Goal: Transaction & Acquisition: Register for event/course

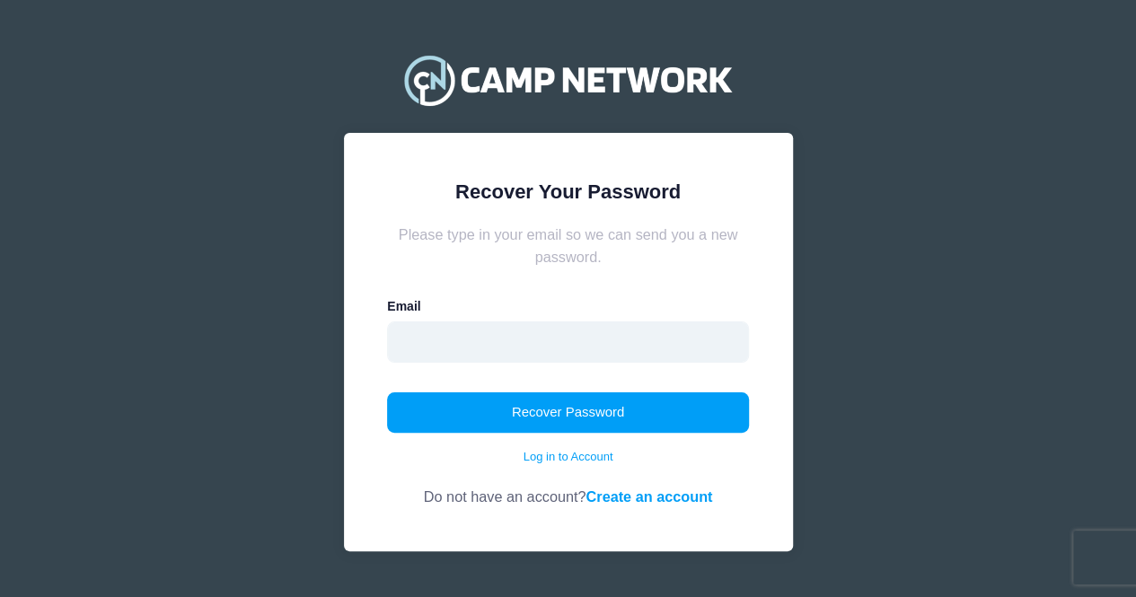
drag, startPoint x: 629, startPoint y: 353, endPoint x: 483, endPoint y: 348, distance: 145.5
click at [483, 348] on input "email" at bounding box center [568, 341] width 362 height 41
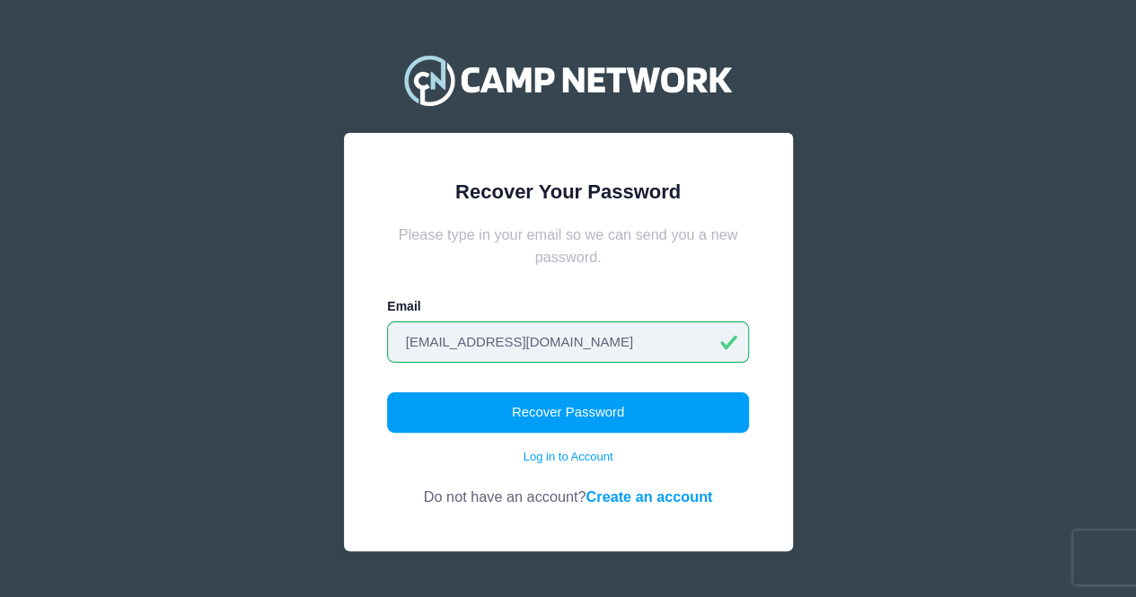
type input "lzakhunter@gmail.com"
click at [387, 392] on button "Recover Password" at bounding box center [568, 412] width 362 height 41
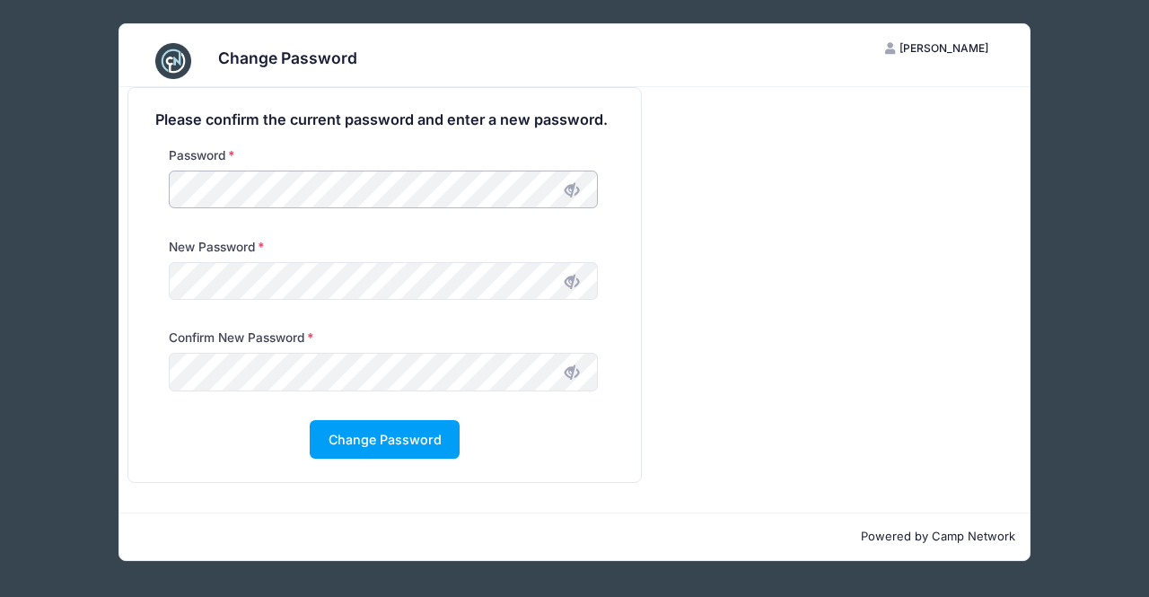
click at [56, 206] on div "Change Password LZ [PERSON_NAME] My Account Logout Please confirm the current p…" at bounding box center [575, 292] width 1096 height 585
click at [56, 206] on div "Change Password LZ Lisa Zak-Hunter My Account Logout Please confirm the current…" at bounding box center [575, 292] width 1096 height 585
click at [574, 280] on icon at bounding box center [572, 282] width 14 height 14
click at [365, 429] on button "Change Password" at bounding box center [385, 439] width 150 height 39
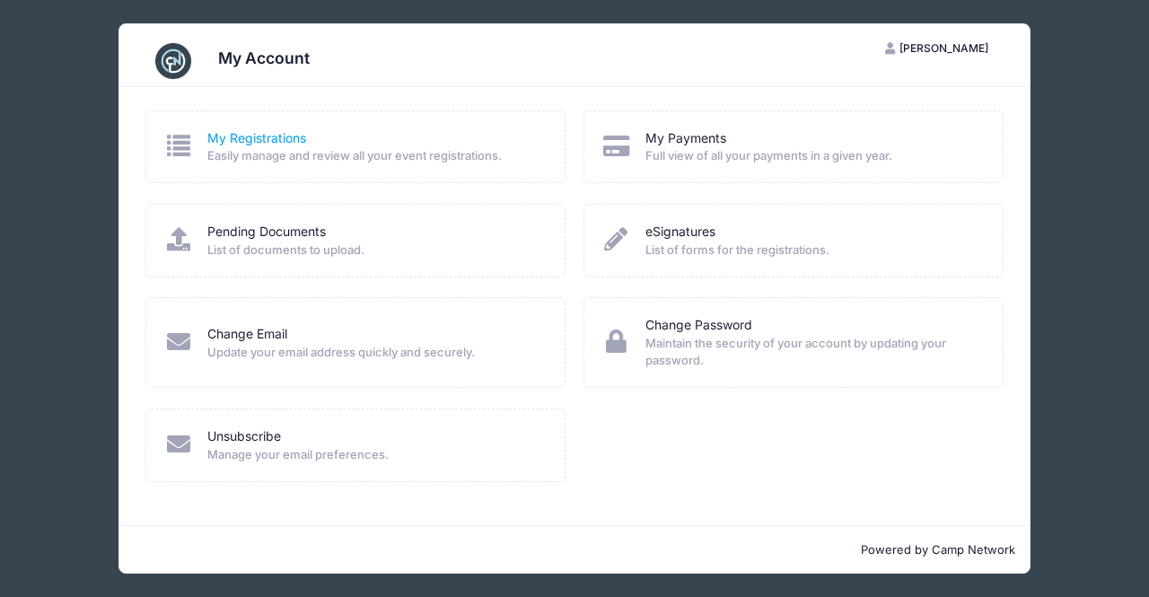
click at [275, 136] on link "My Registrations" at bounding box center [256, 138] width 99 height 19
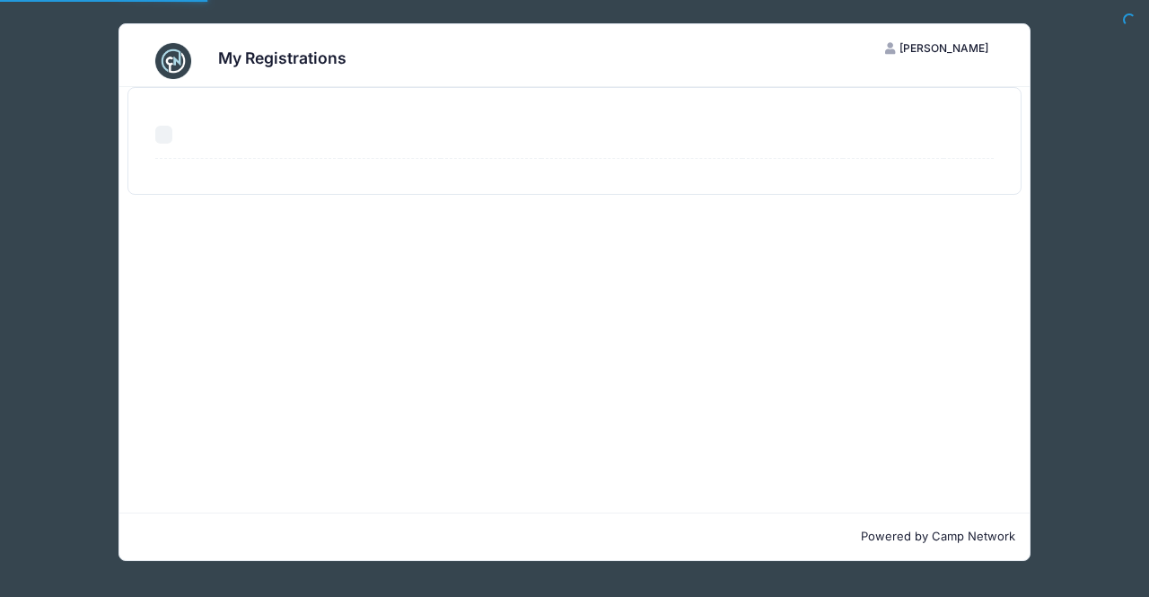
select select "50"
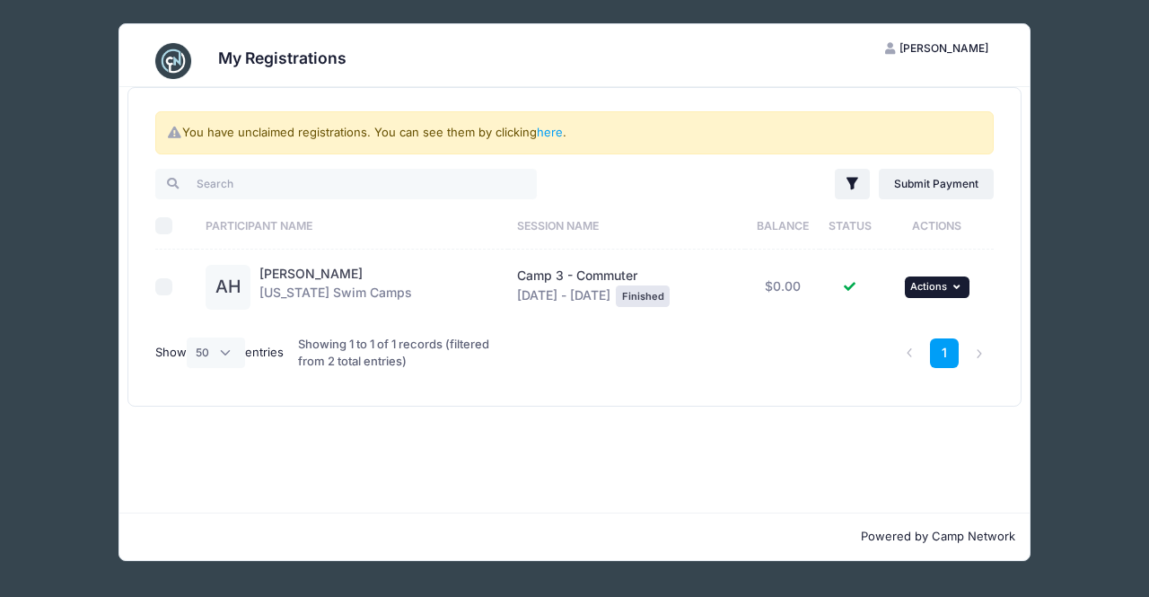
click at [955, 287] on button "... Actions" at bounding box center [937, 288] width 65 height 22
click at [880, 364] on link "View Attachments" at bounding box center [883, 359] width 163 height 34
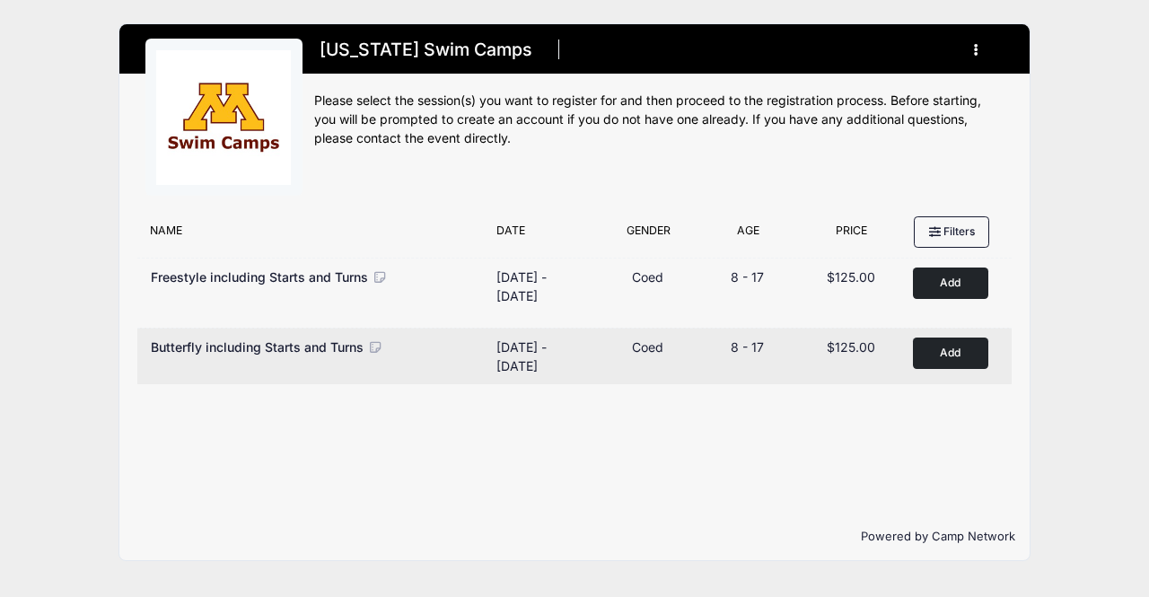
click at [962, 362] on button "Add to Cart" at bounding box center [950, 353] width 75 height 31
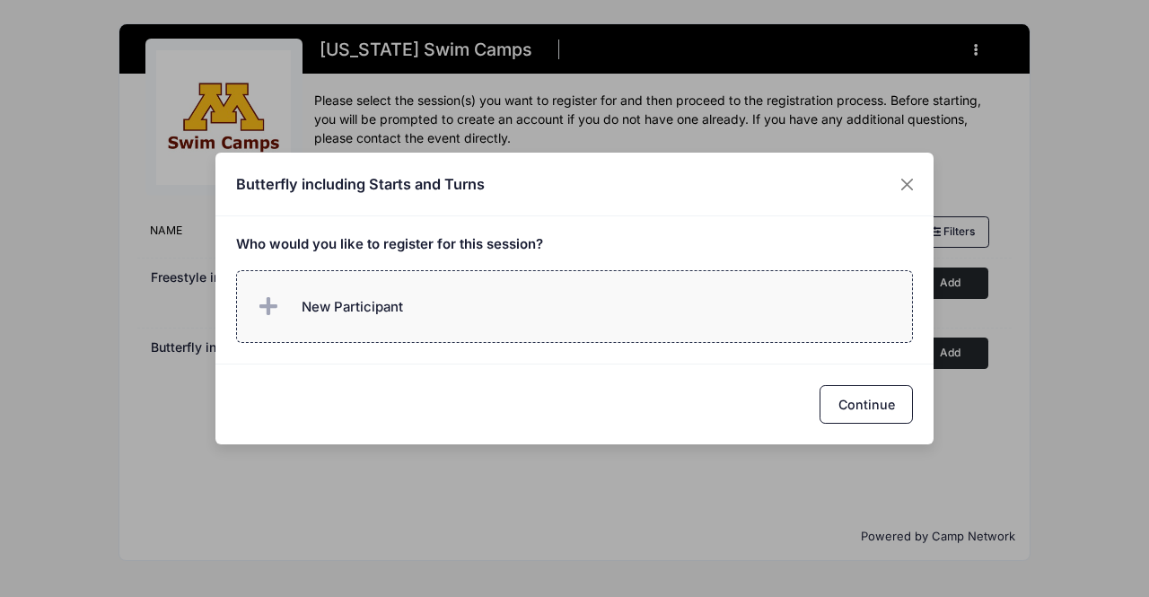
click at [271, 307] on icon at bounding box center [272, 307] width 25 height 0
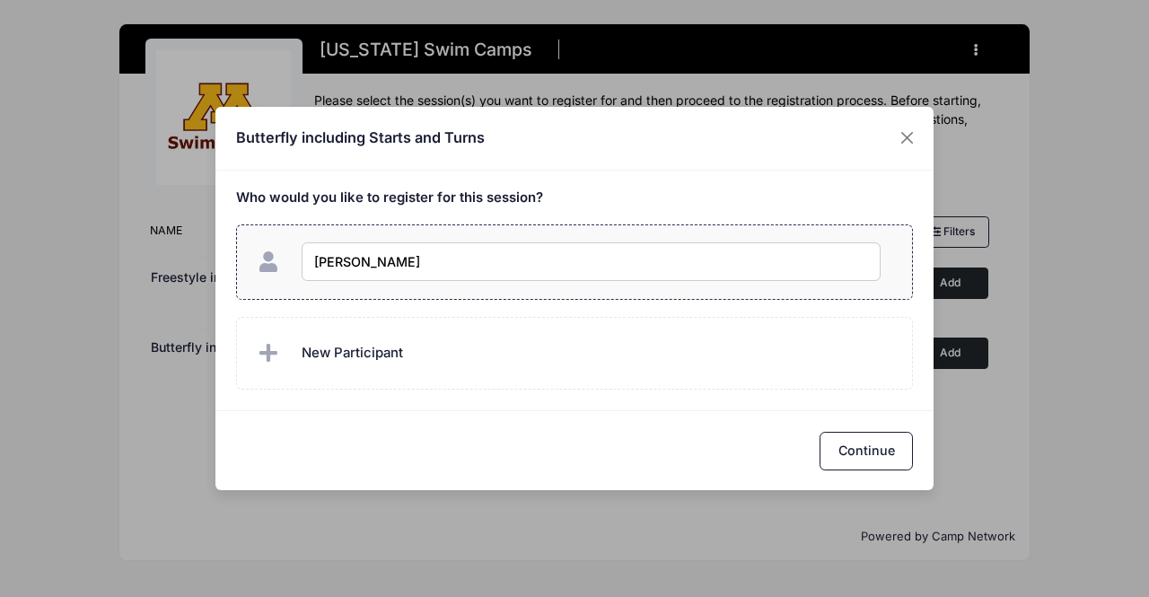
type input "Ariel Hunter"
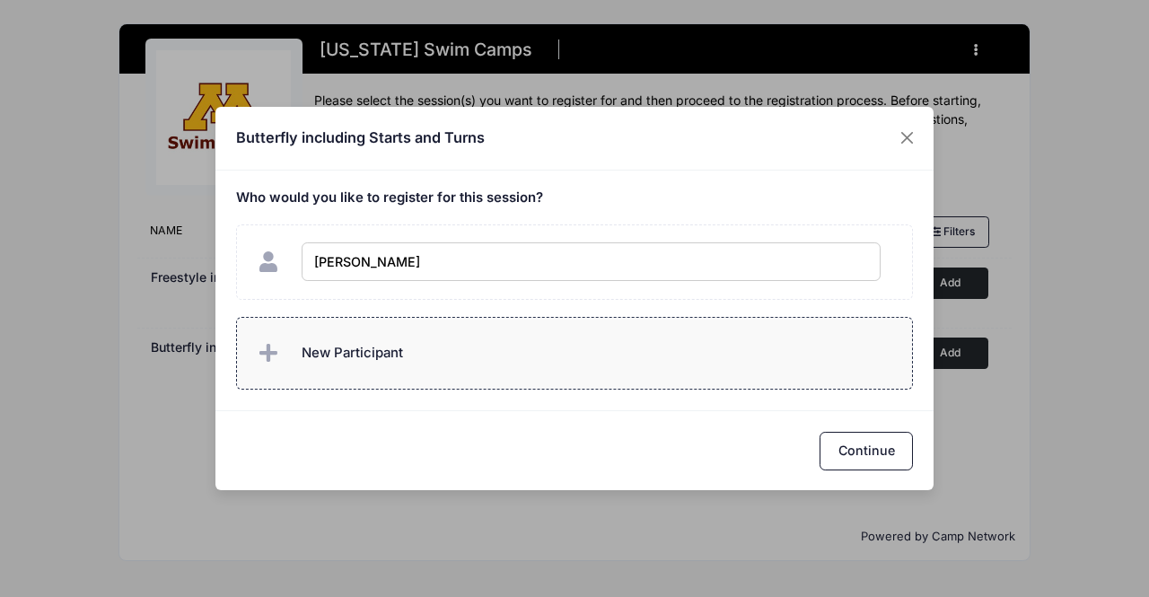
checkbox input "true"
click at [497, 380] on div "Ariel Hunter" at bounding box center [575, 307] width 678 height 165
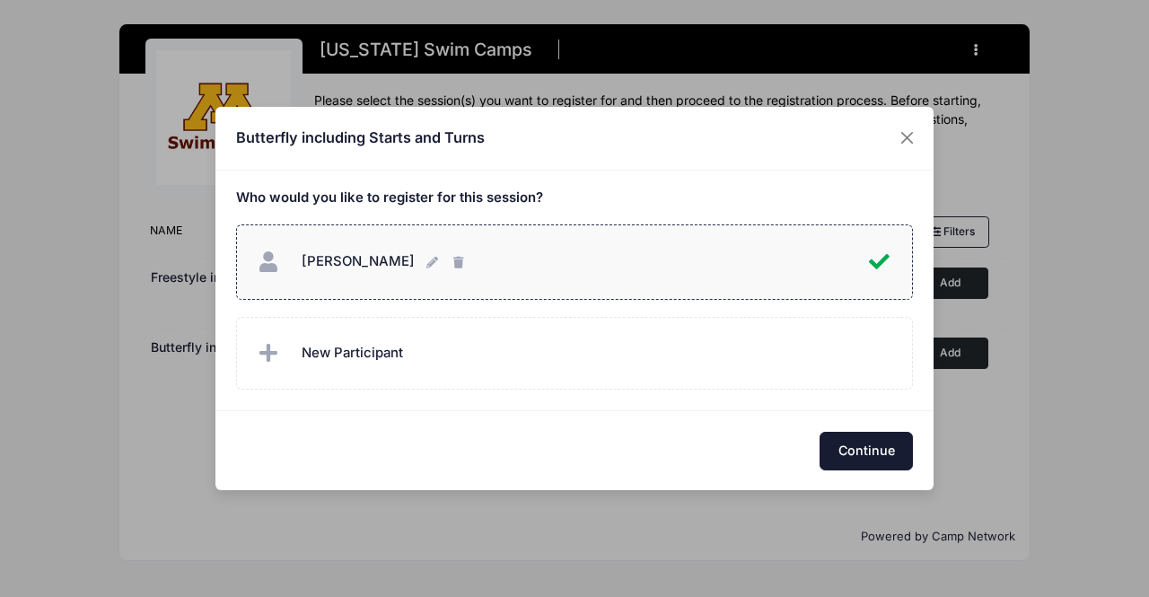
click at [867, 452] on button "Continue" at bounding box center [866, 451] width 93 height 39
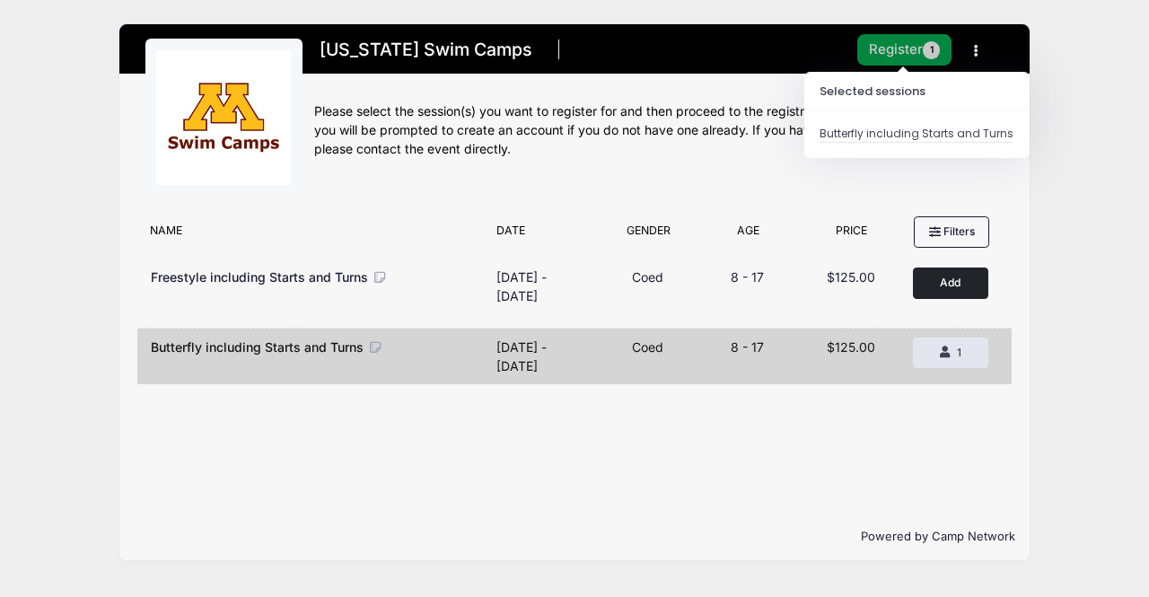
click at [882, 50] on button "Register 1" at bounding box center [905, 49] width 95 height 31
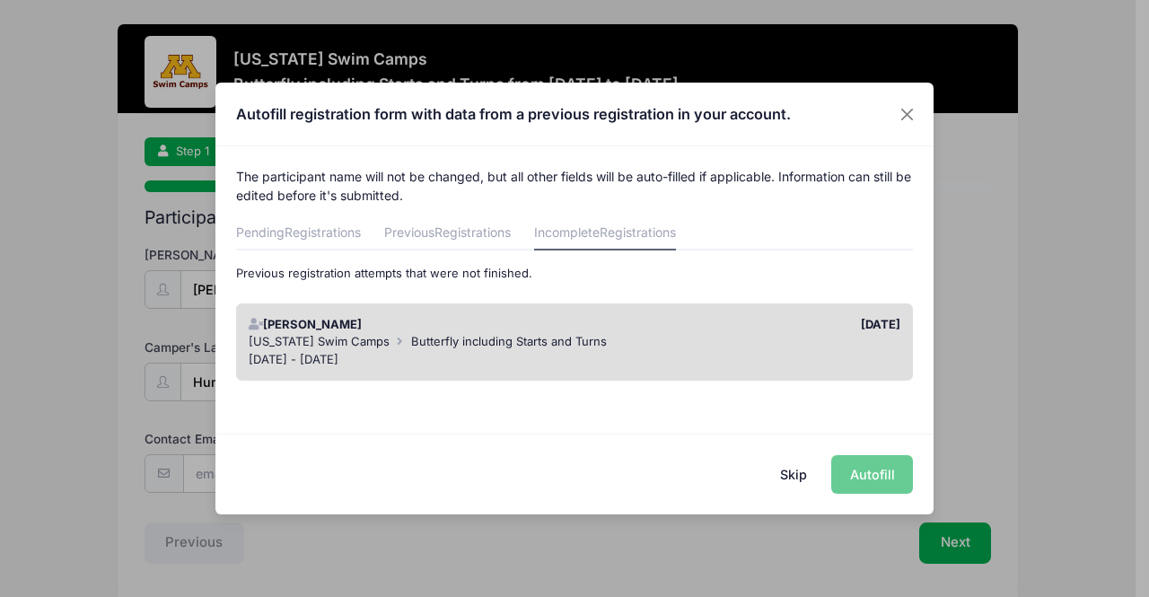
click at [744, 336] on div "Minnesota Swim Camps Butterfly including Starts and Turns" at bounding box center [575, 342] width 653 height 18
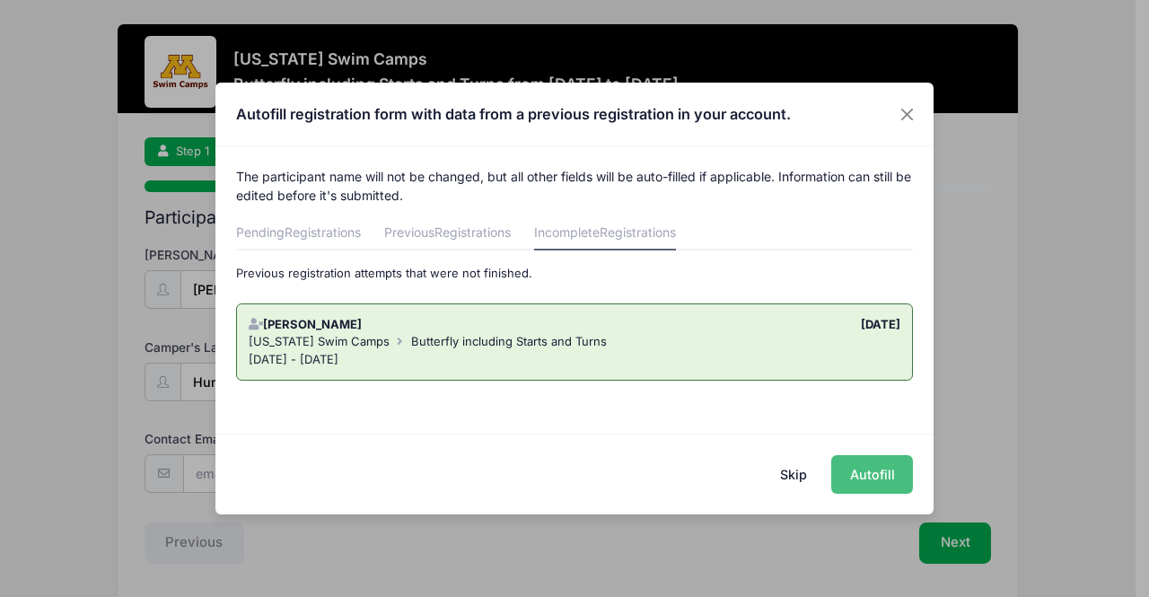
click at [855, 474] on button "Autofill" at bounding box center [873, 474] width 82 height 39
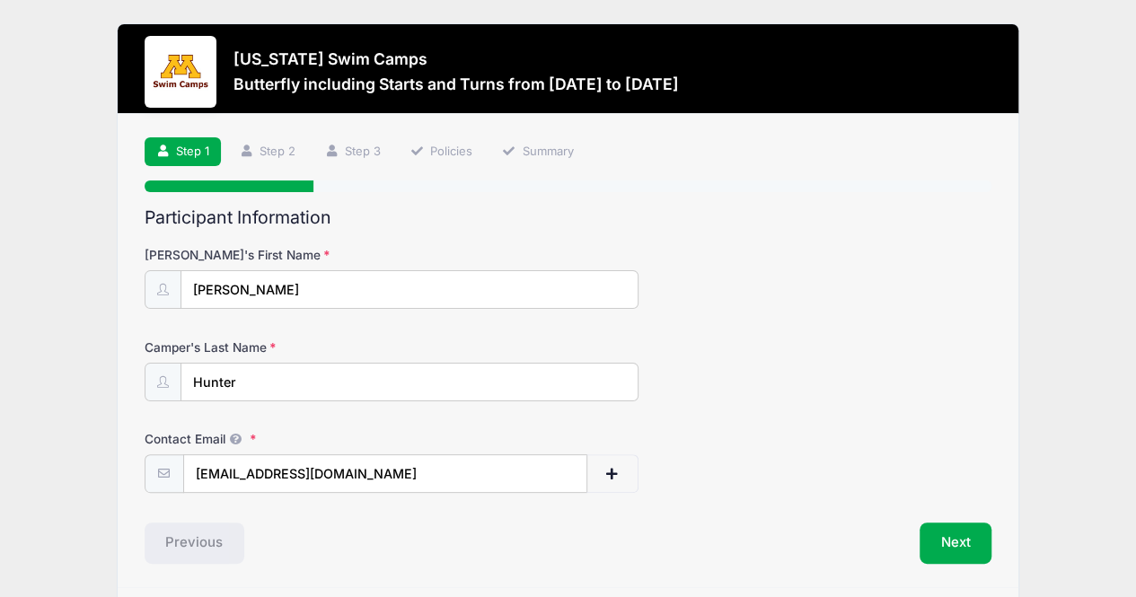
scroll to position [57, 0]
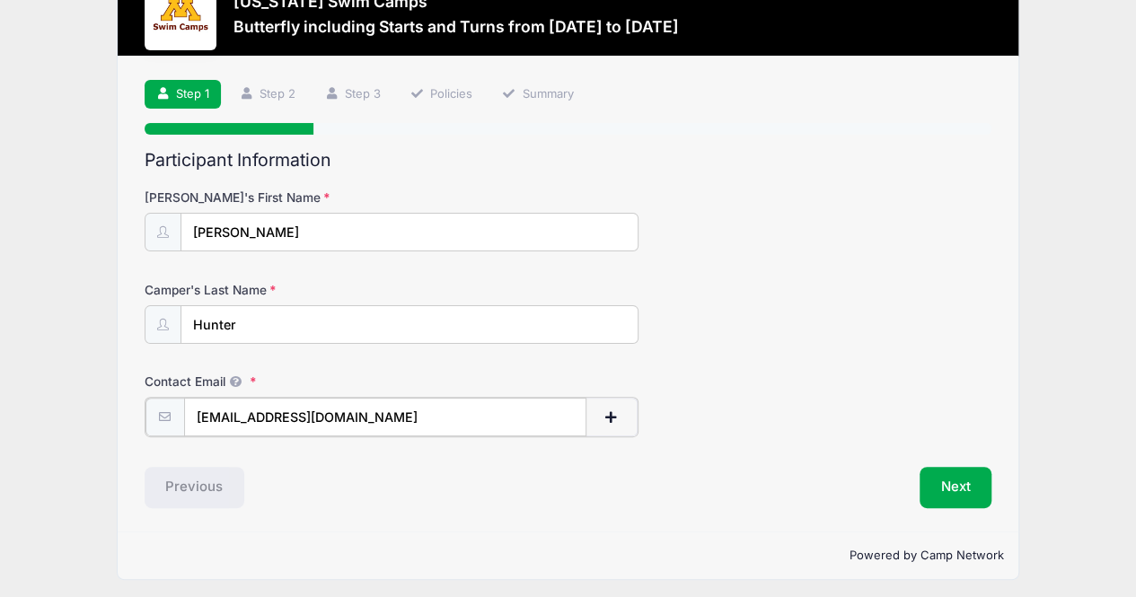
drag, startPoint x: 354, startPoint y: 409, endPoint x: 28, endPoint y: 425, distance: 326.3
click at [28, 425] on div "Minnesota Swim Camps Butterfly including Starts and Turns from 11/16 to 11/16/2…" at bounding box center [568, 273] width 1082 height 661
type input "rghunter@live.com"
click at [965, 489] on button "Next" at bounding box center [956, 485] width 73 height 41
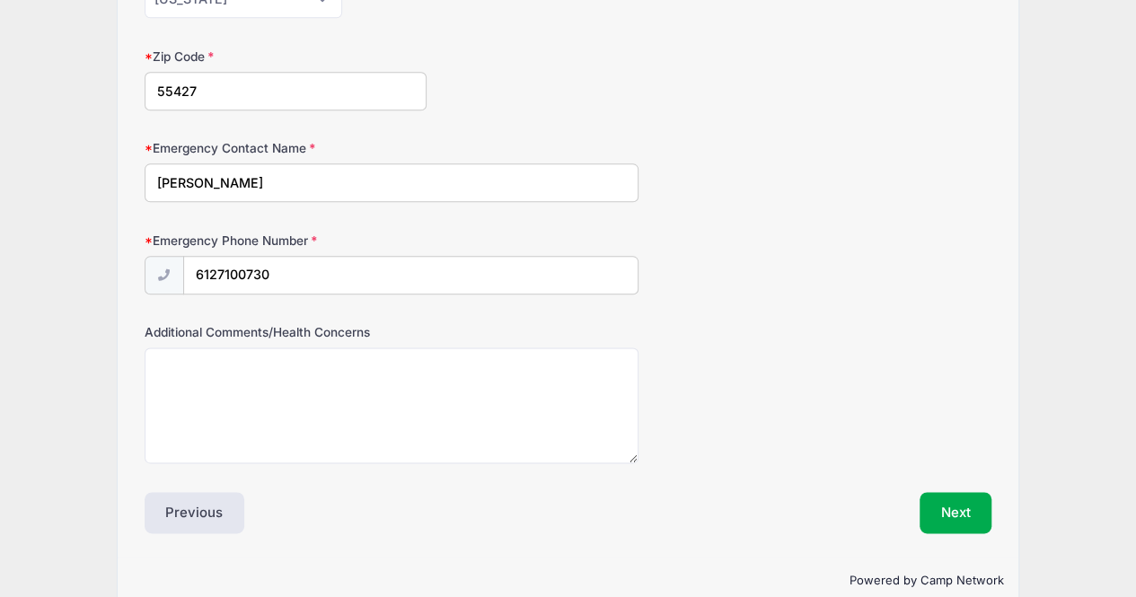
scroll to position [957, 0]
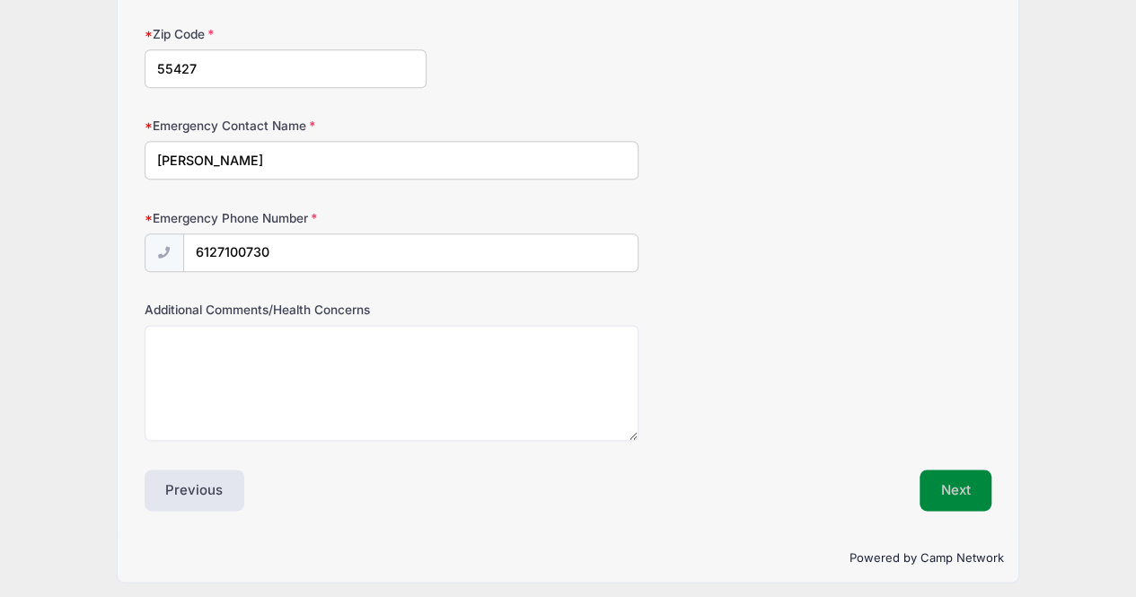
click at [945, 481] on button "Next" at bounding box center [956, 490] width 73 height 41
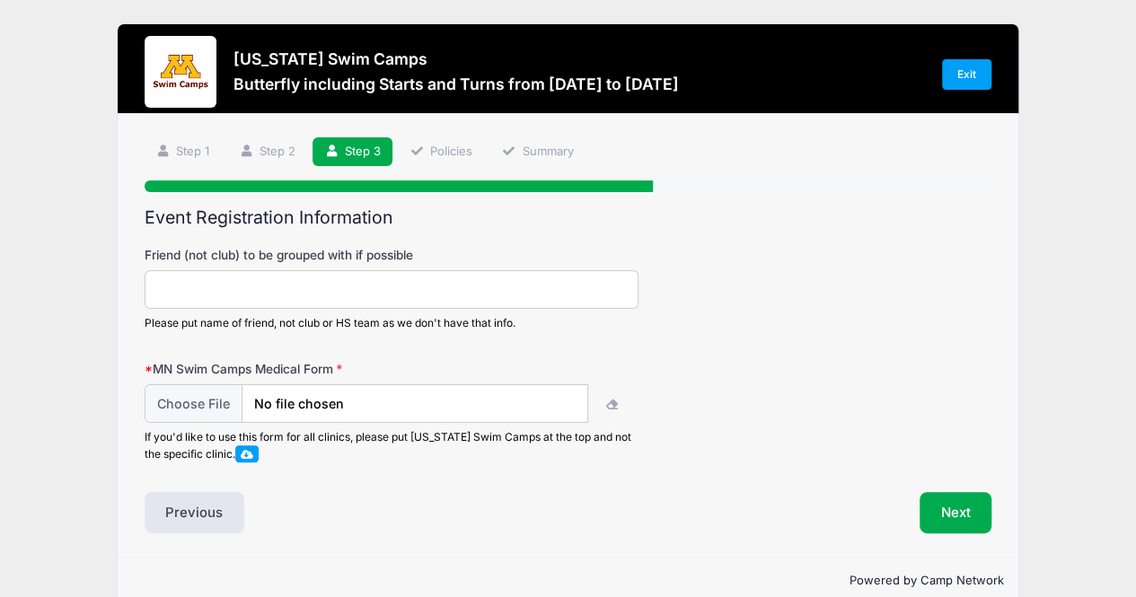
scroll to position [29, 0]
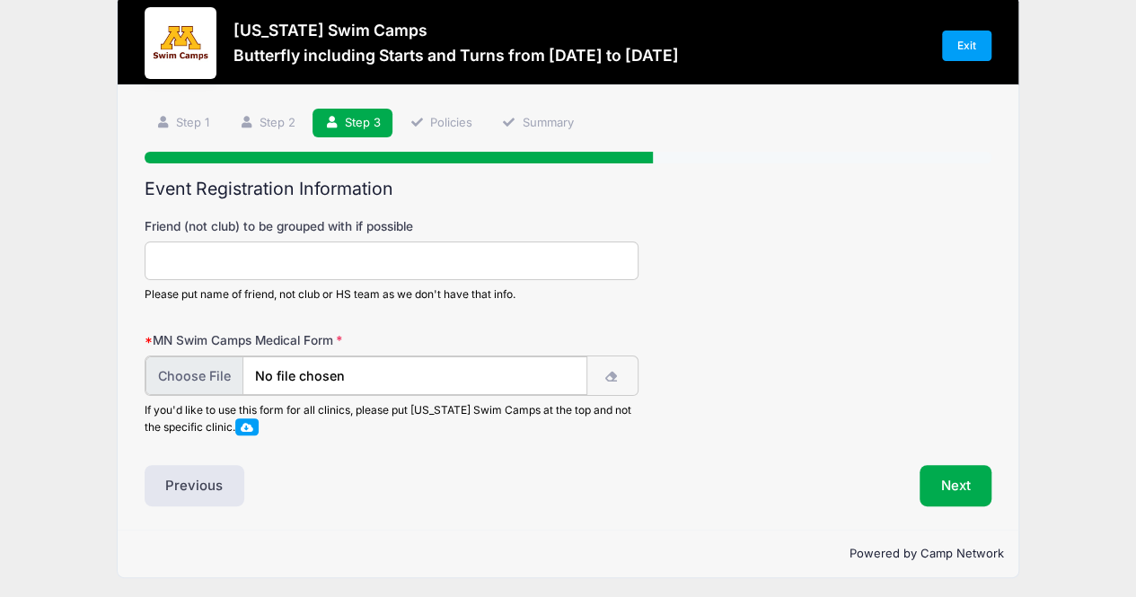
click at [410, 374] on input "file" at bounding box center [366, 376] width 442 height 39
click at [663, 347] on div "MN Swim Camps Medical Form If you'd like to use this form for all clinics, plea…" at bounding box center [569, 382] width 848 height 102
click at [605, 377] on icon "button" at bounding box center [611, 377] width 14 height 0
click at [253, 428] on span at bounding box center [247, 425] width 13 height 10
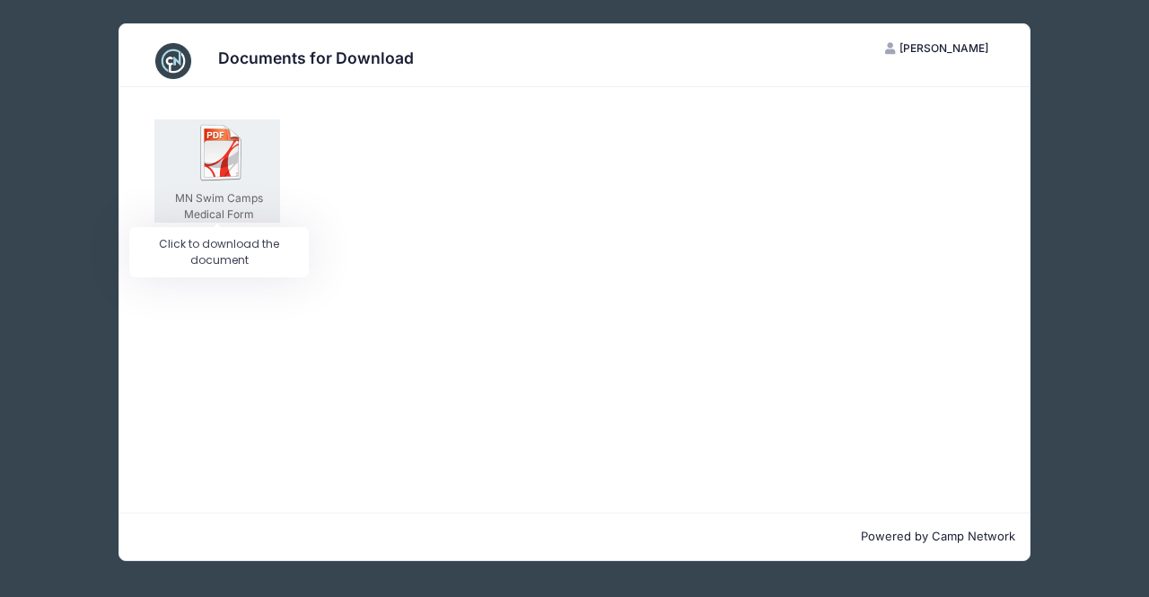
click at [188, 159] on div "MN Swim Camps Medical Form" at bounding box center [217, 170] width 126 height 103
click at [235, 147] on img at bounding box center [221, 152] width 57 height 57
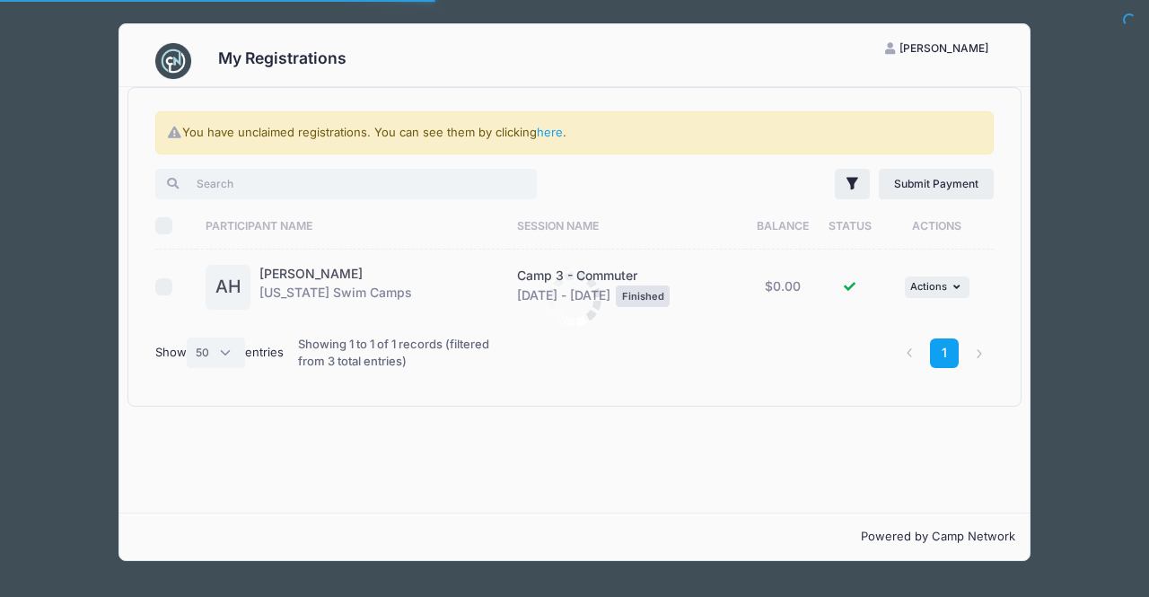
select select "50"
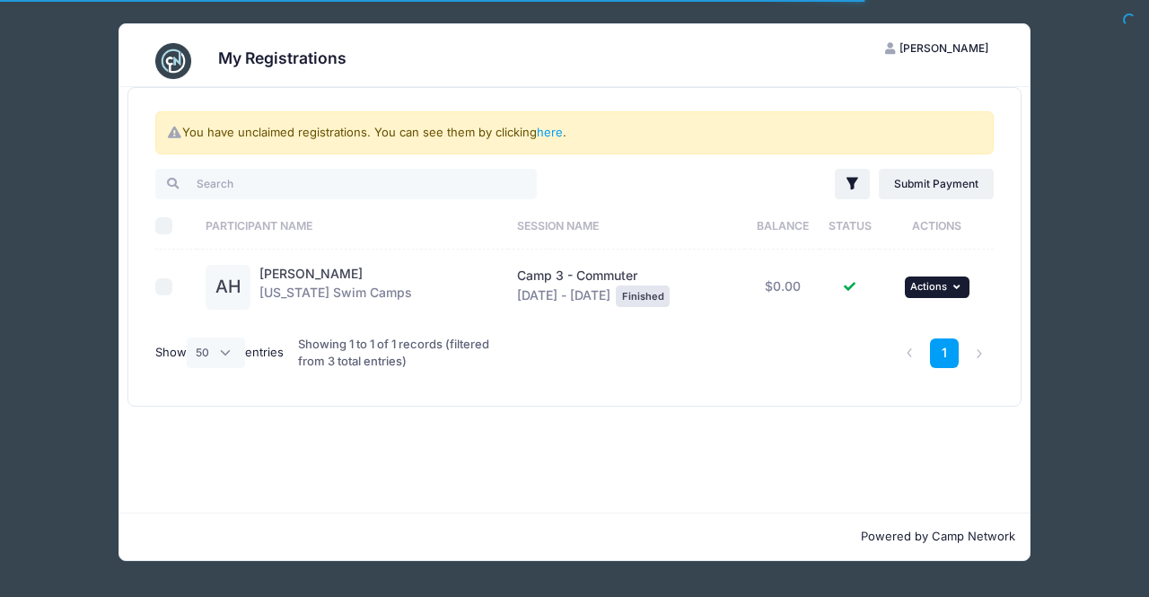
click at [962, 282] on icon "button" at bounding box center [959, 287] width 11 height 10
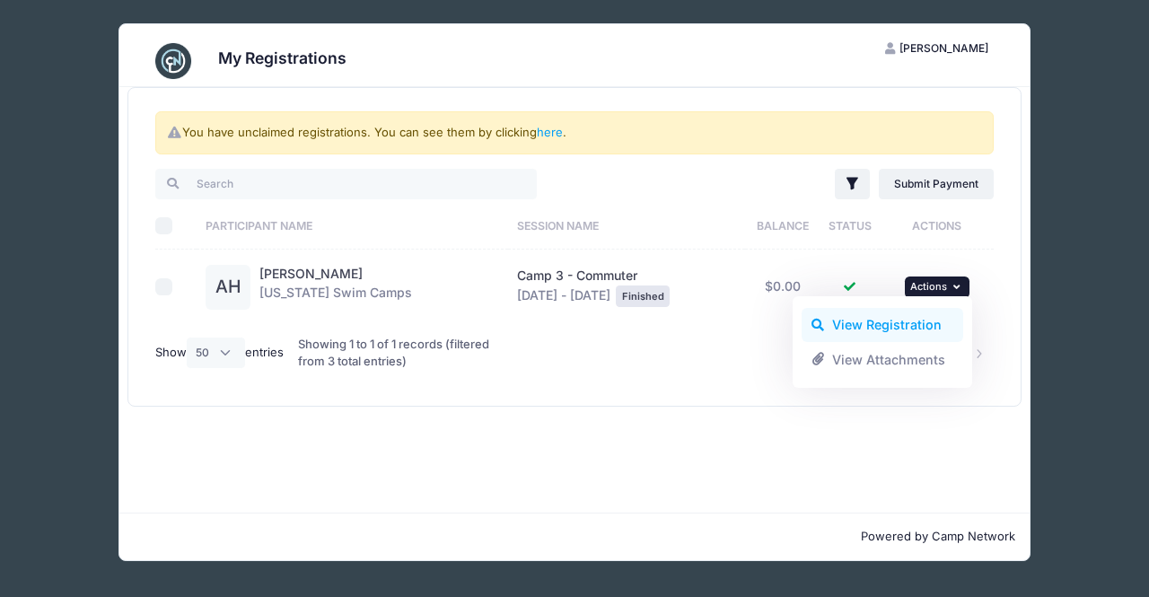
click at [903, 326] on link "View Registration" at bounding box center [883, 325] width 163 height 34
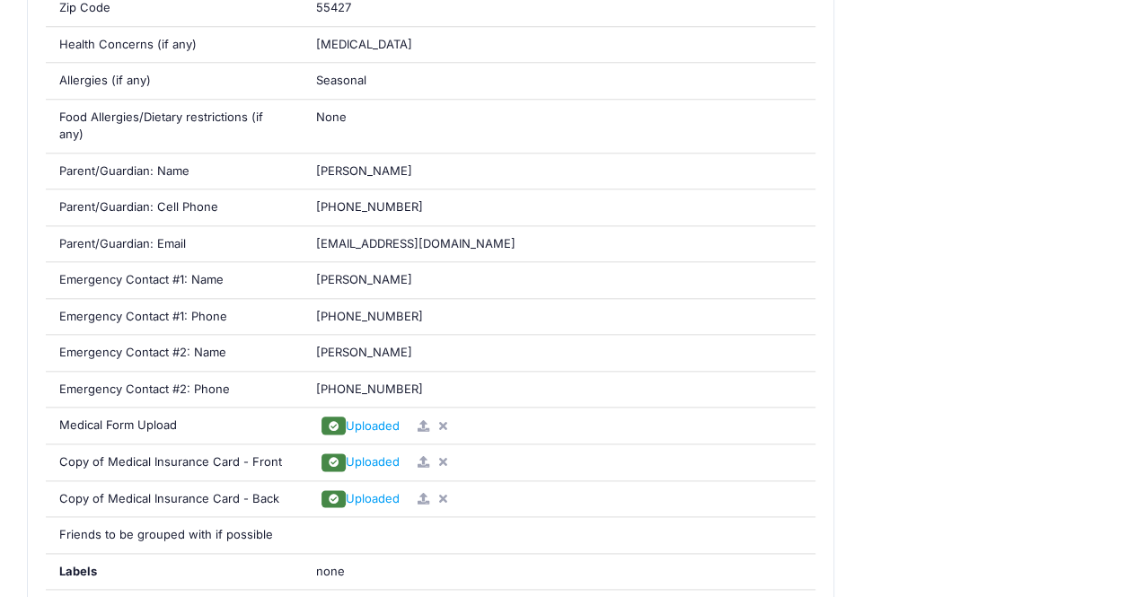
scroll to position [847, 0]
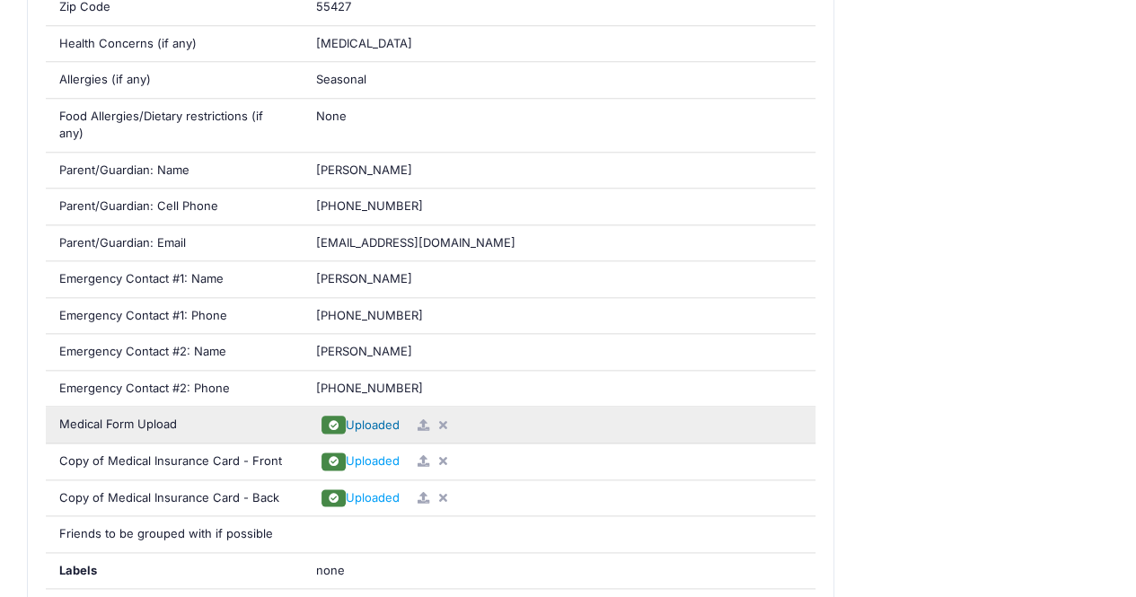
click at [370, 418] on span "Uploaded" at bounding box center [373, 425] width 54 height 14
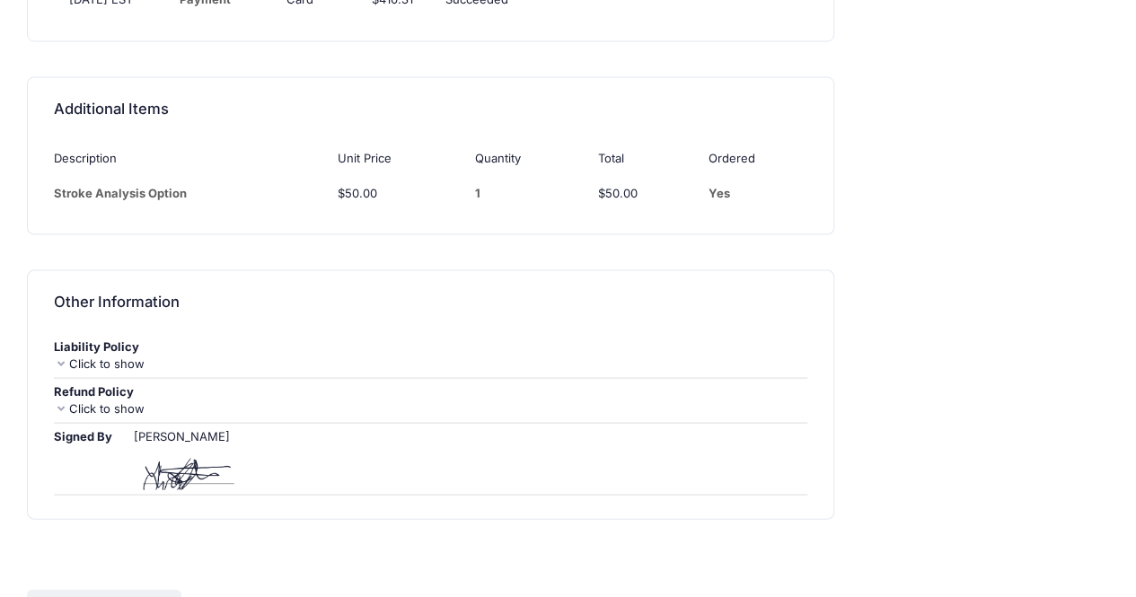
scroll to position [1629, 0]
